Goal: Task Accomplishment & Management: Manage account settings

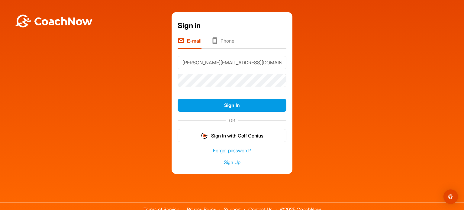
click at [238, 104] on button "Sign In" at bounding box center [232, 105] width 109 height 13
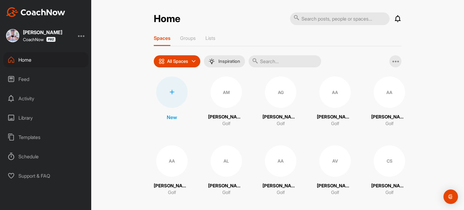
click at [335, 21] on input "text" at bounding box center [340, 18] width 100 height 13
type input "hug"
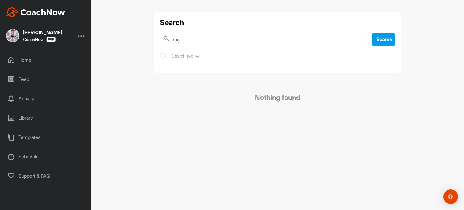
click at [216, 41] on input "hug" at bounding box center [263, 39] width 207 height 13
type input "[PERSON_NAME]"
click at [391, 39] on span "Search" at bounding box center [385, 39] width 16 height 6
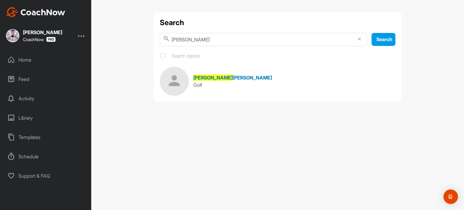
click at [233, 79] on span "[PERSON_NAME]" at bounding box center [252, 78] width 39 height 6
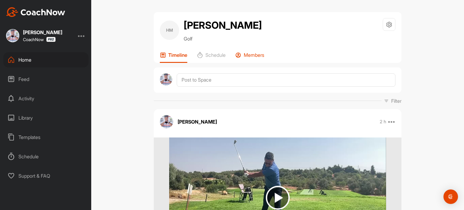
click at [259, 55] on p "Members" at bounding box center [254, 55] width 21 height 6
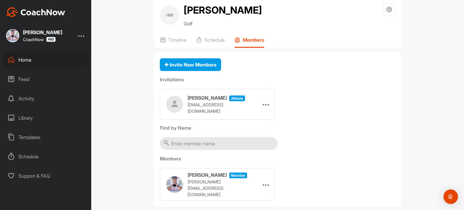
scroll to position [23, 0]
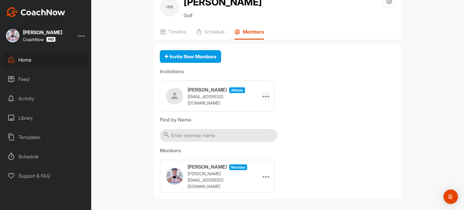
click at [265, 98] on icon at bounding box center [266, 96] width 7 height 7
click at [248, 113] on li "Edit" at bounding box center [255, 113] width 32 height 19
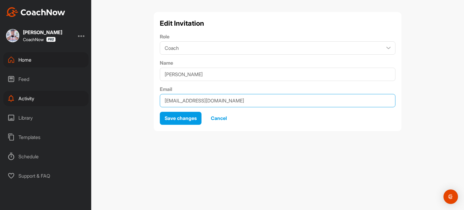
click at [197, 101] on input "[EMAIL_ADDRESS][DOMAIN_NAME]" at bounding box center [278, 100] width 236 height 13
click at [251, 101] on input "[EMAIL_ADDRESS][DOMAIN_NAME]" at bounding box center [278, 100] width 236 height 13
type input "[EMAIL_ADDRESS][DOMAIN_NAME]"
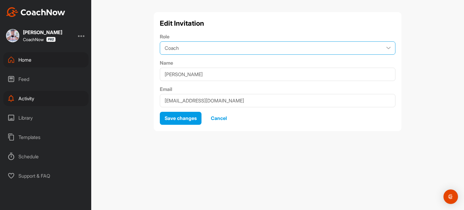
click at [388, 48] on select "Coach Member" at bounding box center [278, 47] width 236 height 13
select select "contributor"
click at [160, 41] on select "Coach Member" at bounding box center [278, 47] width 236 height 13
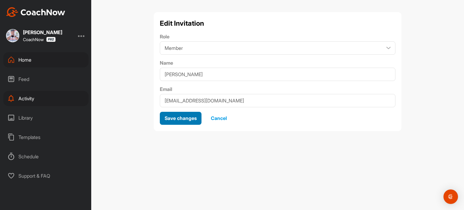
click at [186, 117] on span "Save changes" at bounding box center [181, 118] width 32 height 6
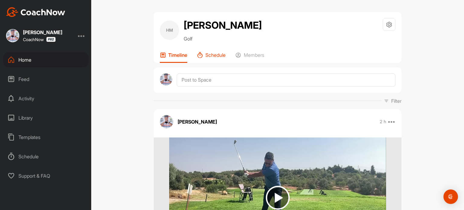
click at [213, 56] on p "Schedule" at bounding box center [216, 55] width 20 height 6
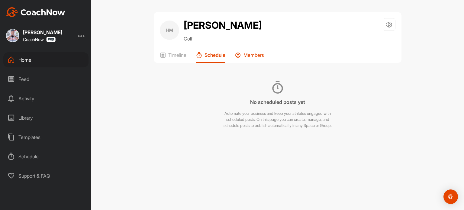
click at [259, 58] on p "Members" at bounding box center [254, 55] width 21 height 6
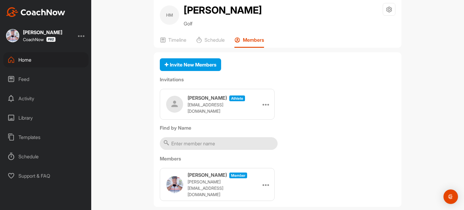
scroll to position [23, 0]
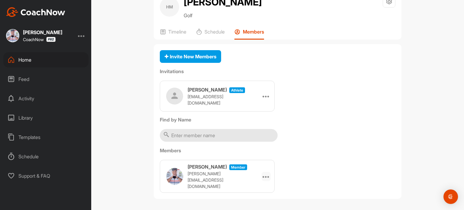
click at [263, 173] on icon at bounding box center [266, 176] width 7 height 7
click at [263, 94] on icon at bounding box center [266, 96] width 7 height 7
click at [244, 111] on li "Edit" at bounding box center [255, 113] width 32 height 19
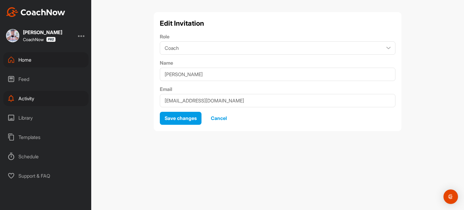
click at [223, 118] on span "Cancel" at bounding box center [219, 118] width 16 height 6
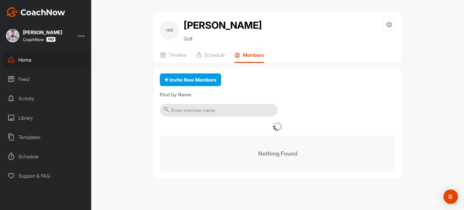
click at [223, 118] on div "Invite New Members Find by Name Nothing Found" at bounding box center [278, 122] width 248 height 111
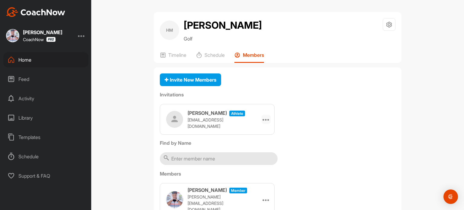
click at [266, 118] on icon at bounding box center [266, 119] width 7 height 7
click at [248, 154] on li "Re-send" at bounding box center [255, 155] width 32 height 19
click at [389, 22] on icon at bounding box center [389, 24] width 7 height 7
click at [374, 59] on li "Your Notifications" at bounding box center [371, 60] width 49 height 19
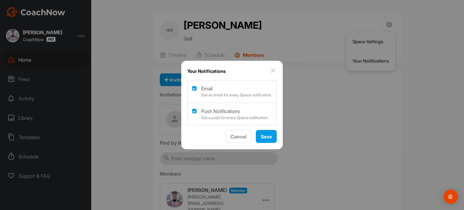
click at [276, 70] on img at bounding box center [273, 70] width 7 height 7
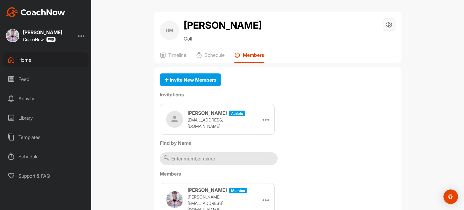
click at [388, 25] on icon at bounding box center [389, 24] width 7 height 7
click at [365, 42] on li "Space Settings" at bounding box center [371, 41] width 49 height 19
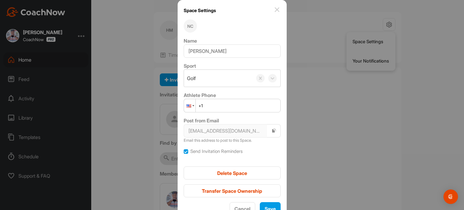
click at [194, 105] on div at bounding box center [189, 105] width 11 height 13
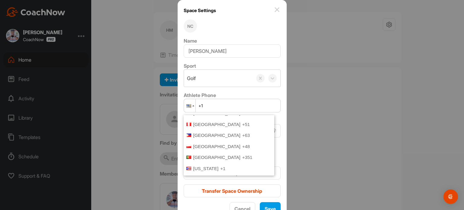
scroll to position [1637, 0]
click at [208, 154] on span "[GEOGRAPHIC_DATA]" at bounding box center [216, 156] width 47 height 5
type input "+351"
click at [208, 148] on label "Send Invitation Reminders" at bounding box center [216, 151] width 52 height 7
click at [184, 149] on input "Send Invitation Reminders" at bounding box center [184, 149] width 0 height 0
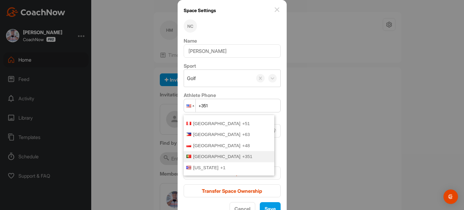
checkbox input "false"
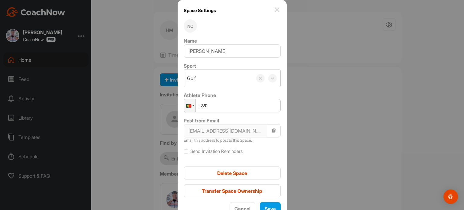
click at [234, 103] on input "+351" at bounding box center [232, 106] width 97 height 14
paste input "914 418 171"
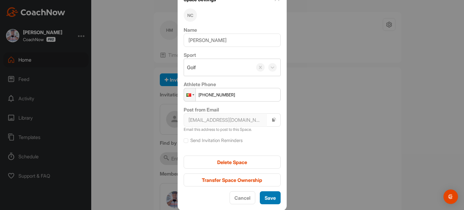
type input "[PHONE_NUMBER]"
click at [267, 197] on span "Save" at bounding box center [270, 198] width 11 height 6
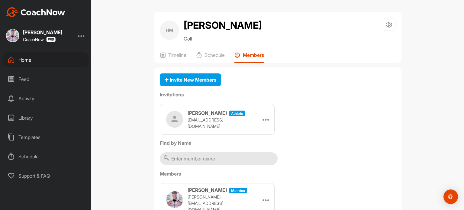
click at [22, 99] on div "Activity" at bounding box center [45, 98] width 85 height 15
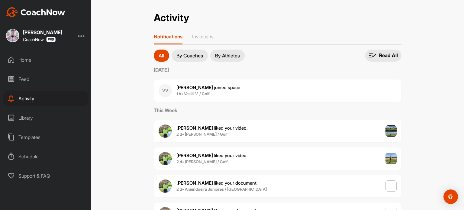
click at [31, 117] on div "Library" at bounding box center [45, 117] width 85 height 15
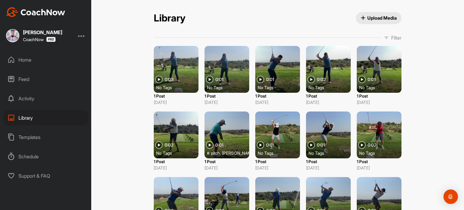
click at [174, 68] on div at bounding box center [176, 69] width 45 height 47
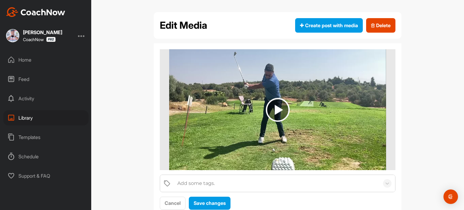
click at [278, 103] on img at bounding box center [278, 110] width 24 height 24
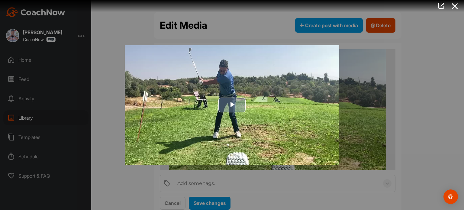
click at [232, 105] on span "Video Player" at bounding box center [232, 105] width 0 height 0
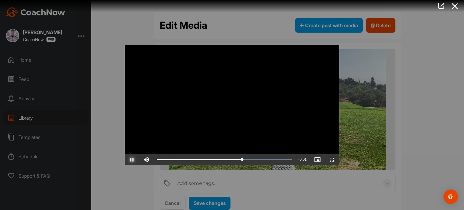
click at [131, 160] on span "Video Player" at bounding box center [132, 160] width 15 height 0
click at [446, 106] on div at bounding box center [232, 105] width 464 height 210
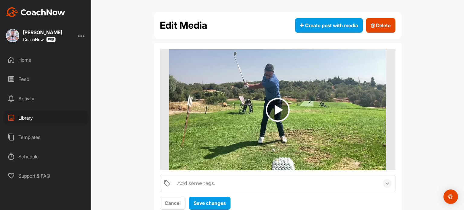
click at [385, 185] on icon at bounding box center [388, 183] width 6 height 6
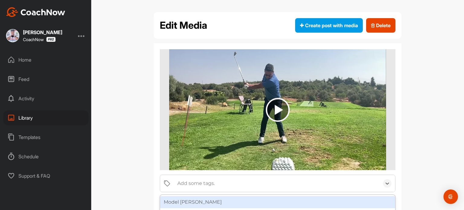
scroll to position [60, 0]
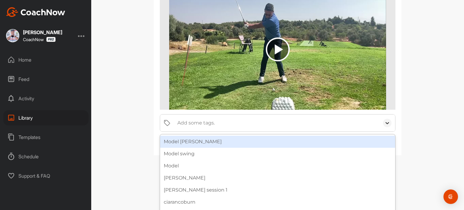
click at [385, 122] on div "option Model [PERSON_NAME] focused, 1 of 26. 26 results available. Use Up and D…" at bounding box center [278, 69] width 248 height 173
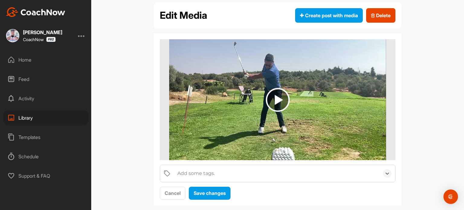
scroll to position [19, 0]
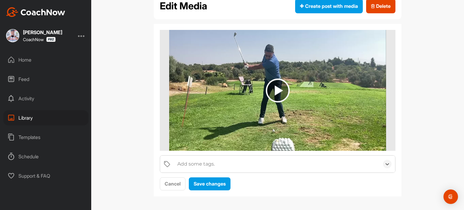
click at [81, 36] on div at bounding box center [81, 35] width 7 height 7
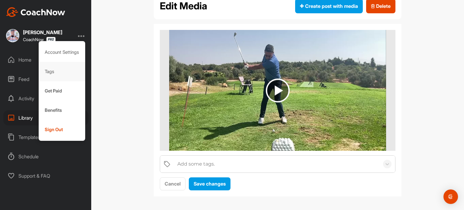
click at [54, 75] on div "Tags" at bounding box center [62, 71] width 47 height 19
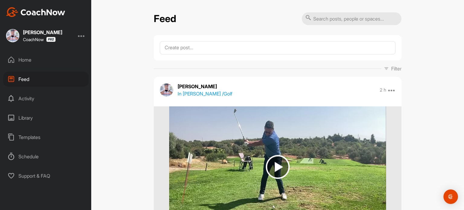
click at [23, 59] on div "Home" at bounding box center [45, 59] width 85 height 15
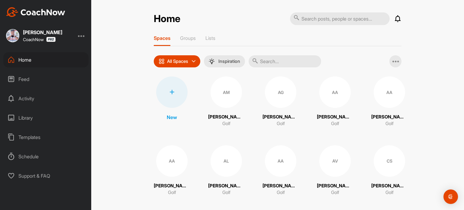
click at [80, 36] on div at bounding box center [81, 35] width 7 height 7
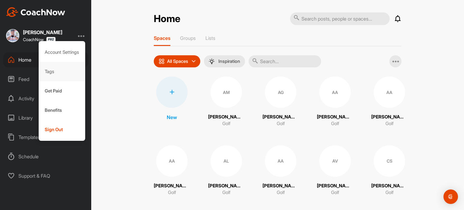
click at [49, 69] on div "Tags" at bounding box center [62, 71] width 47 height 19
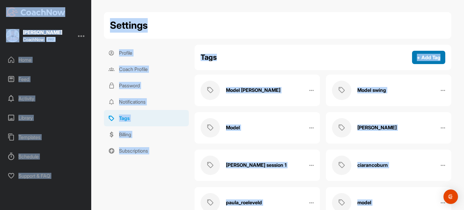
click at [427, 57] on button "+ Add Tag" at bounding box center [428, 57] width 33 height 13
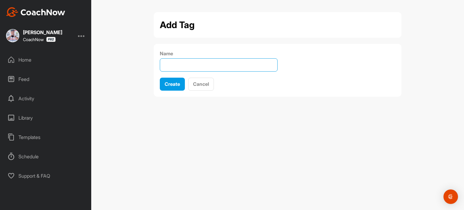
click at [220, 63] on input "Name" at bounding box center [219, 64] width 118 height 13
type input "hugomartins"
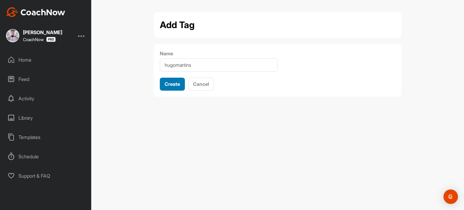
click at [174, 84] on span "Create" at bounding box center [172, 84] width 15 height 6
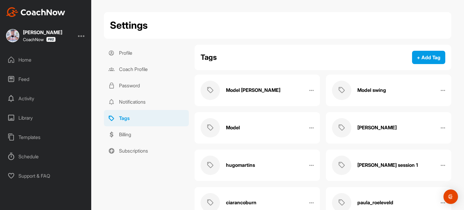
click at [26, 61] on div "Home" at bounding box center [45, 59] width 85 height 15
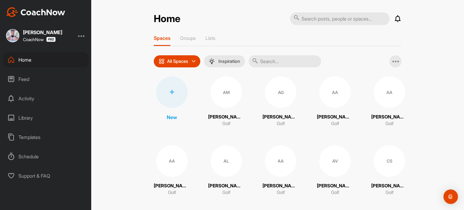
click at [28, 100] on div "Activity" at bounding box center [45, 98] width 85 height 15
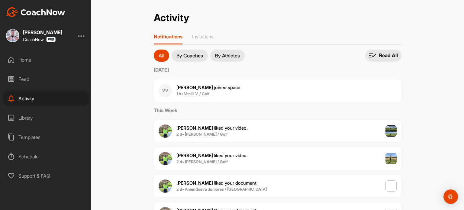
click at [27, 77] on div "Feed" at bounding box center [45, 79] width 85 height 15
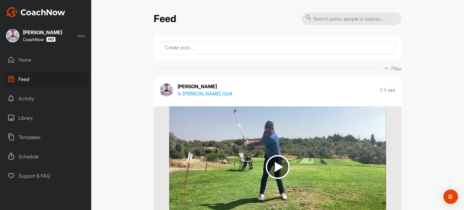
click at [389, 89] on icon at bounding box center [391, 89] width 7 height 7
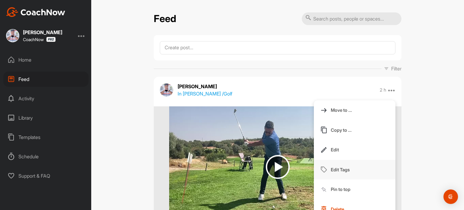
click at [345, 168] on p "Edit Tags" at bounding box center [340, 170] width 19 height 6
click at [345, 168] on img at bounding box center [277, 166] width 217 height 121
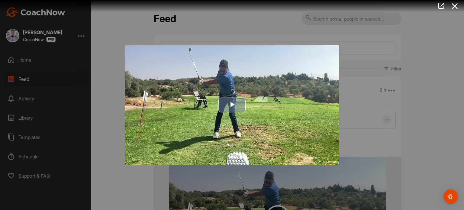
click at [232, 105] on span "Video Player" at bounding box center [232, 105] width 0 height 0
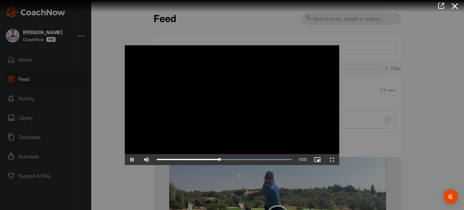
click at [365, 85] on div at bounding box center [232, 105] width 464 height 210
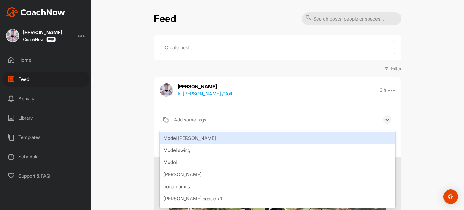
click at [218, 124] on div "Add some tags." at bounding box center [275, 119] width 209 height 17
type input "hu"
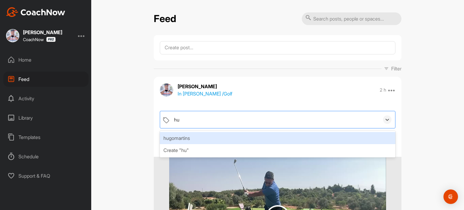
click at [227, 140] on div "hugomartins" at bounding box center [278, 138] width 236 height 12
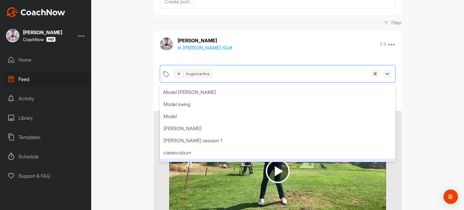
scroll to position [30, 0]
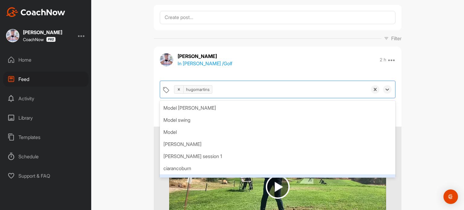
click at [429, 103] on div "Feed Filter Media Type Images Videos Notes Audio Documents Author AG [PERSON_NA…" at bounding box center [277, 105] width 373 height 210
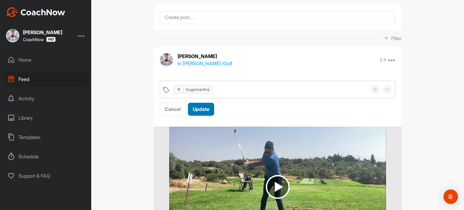
click at [201, 109] on span "Update" at bounding box center [201, 109] width 17 height 6
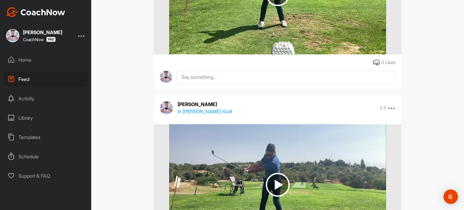
scroll to position [181, 0]
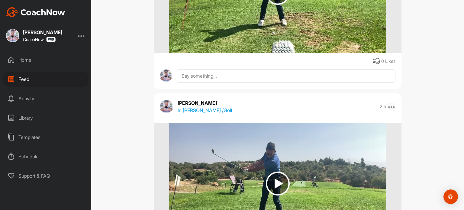
click at [392, 108] on icon at bounding box center [391, 106] width 7 height 7
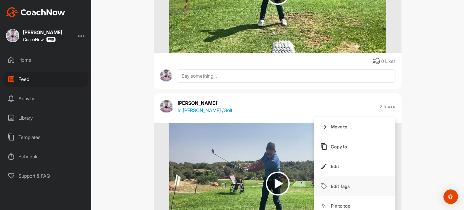
click at [349, 188] on button "Edit Tags" at bounding box center [355, 187] width 82 height 20
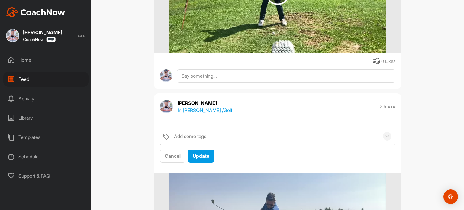
click at [273, 135] on div "Add some tags." at bounding box center [275, 136] width 209 height 17
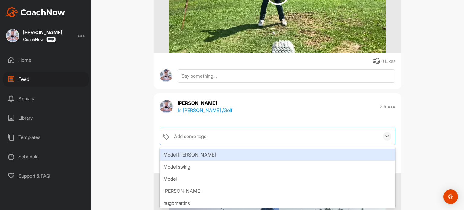
click at [273, 135] on div "Add some tags." at bounding box center [275, 136] width 209 height 17
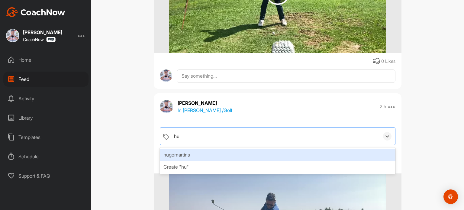
type input "hug"
click at [187, 157] on div "hugomartins" at bounding box center [278, 155] width 236 height 12
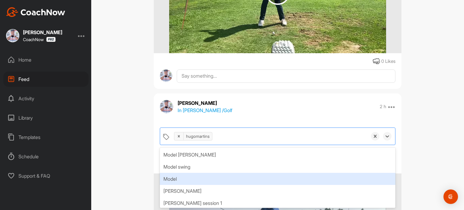
click at [424, 134] on div "Feed Filter Media Type Images Videos Notes Audio Documents Author AG [PERSON_NA…" at bounding box center [277, 105] width 373 height 210
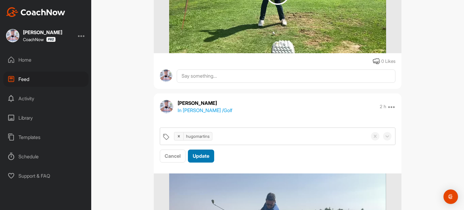
click at [196, 156] on span "Update" at bounding box center [201, 156] width 17 height 6
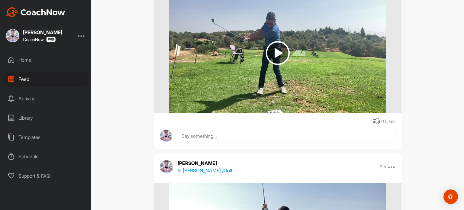
scroll to position [393, 0]
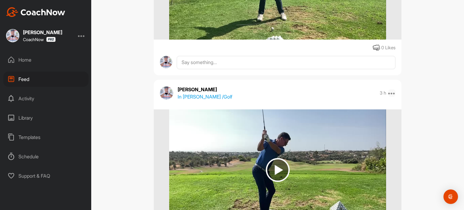
click at [389, 92] on icon at bounding box center [391, 92] width 7 height 7
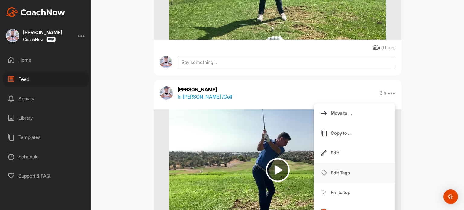
click at [336, 173] on p "Edit Tags" at bounding box center [340, 173] width 19 height 6
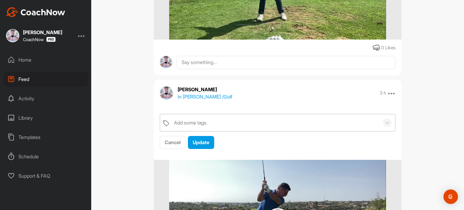
click at [209, 122] on div "Add some tags." at bounding box center [275, 122] width 209 height 17
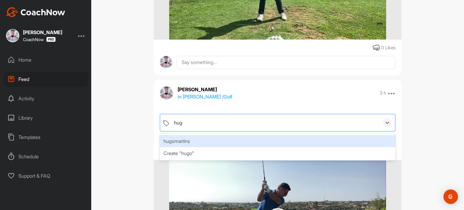
type input "[PERSON_NAME]"
click at [195, 141] on div "hugomartins" at bounding box center [278, 141] width 236 height 12
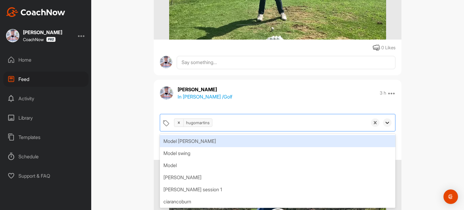
click at [387, 121] on icon at bounding box center [388, 123] width 6 height 6
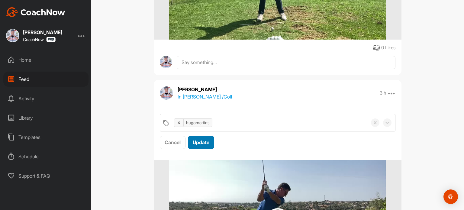
click at [204, 142] on span "Update" at bounding box center [201, 142] width 17 height 6
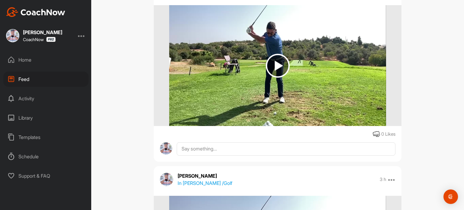
scroll to position [605, 0]
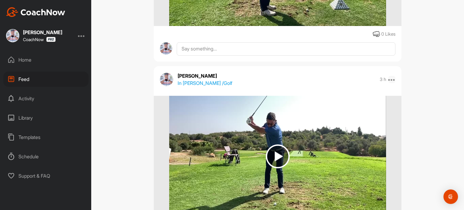
click at [392, 78] on icon at bounding box center [391, 79] width 7 height 7
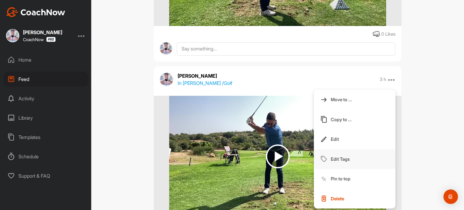
click at [341, 159] on p "Edit Tags" at bounding box center [340, 159] width 19 height 6
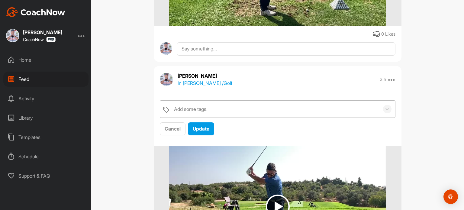
click at [212, 108] on div "Add some tags." at bounding box center [275, 109] width 209 height 17
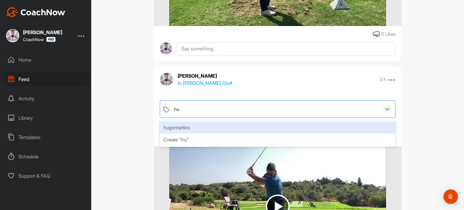
type input "hug"
click at [200, 129] on div "hugomartins" at bounding box center [278, 128] width 236 height 12
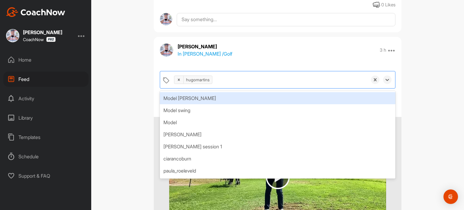
scroll to position [695, 0]
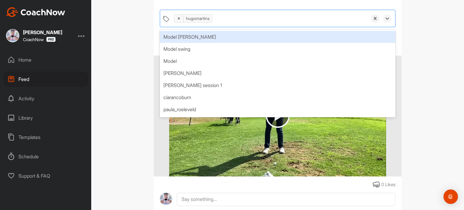
click at [426, 54] on div "Feed Filter Media Type Images Videos Notes Audio Documents Author AG [PERSON_NA…" at bounding box center [277, 105] width 373 height 210
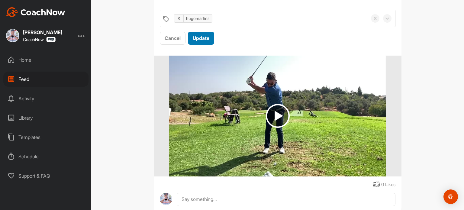
click at [202, 38] on span "Update" at bounding box center [201, 38] width 17 height 6
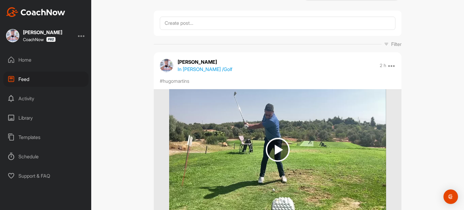
scroll to position [0, 0]
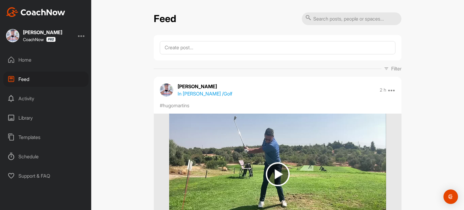
click at [84, 36] on div at bounding box center [81, 35] width 7 height 7
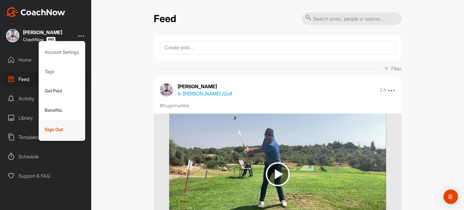
click at [64, 128] on div "Sign Out" at bounding box center [62, 129] width 47 height 19
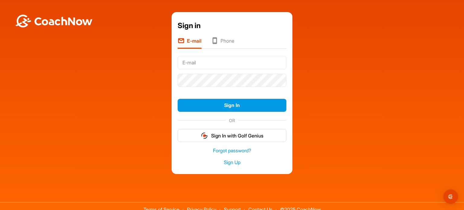
type input "[PERSON_NAME][EMAIL_ADDRESS][DOMAIN_NAME]"
